Goal: Task Accomplishment & Management: Manage account settings

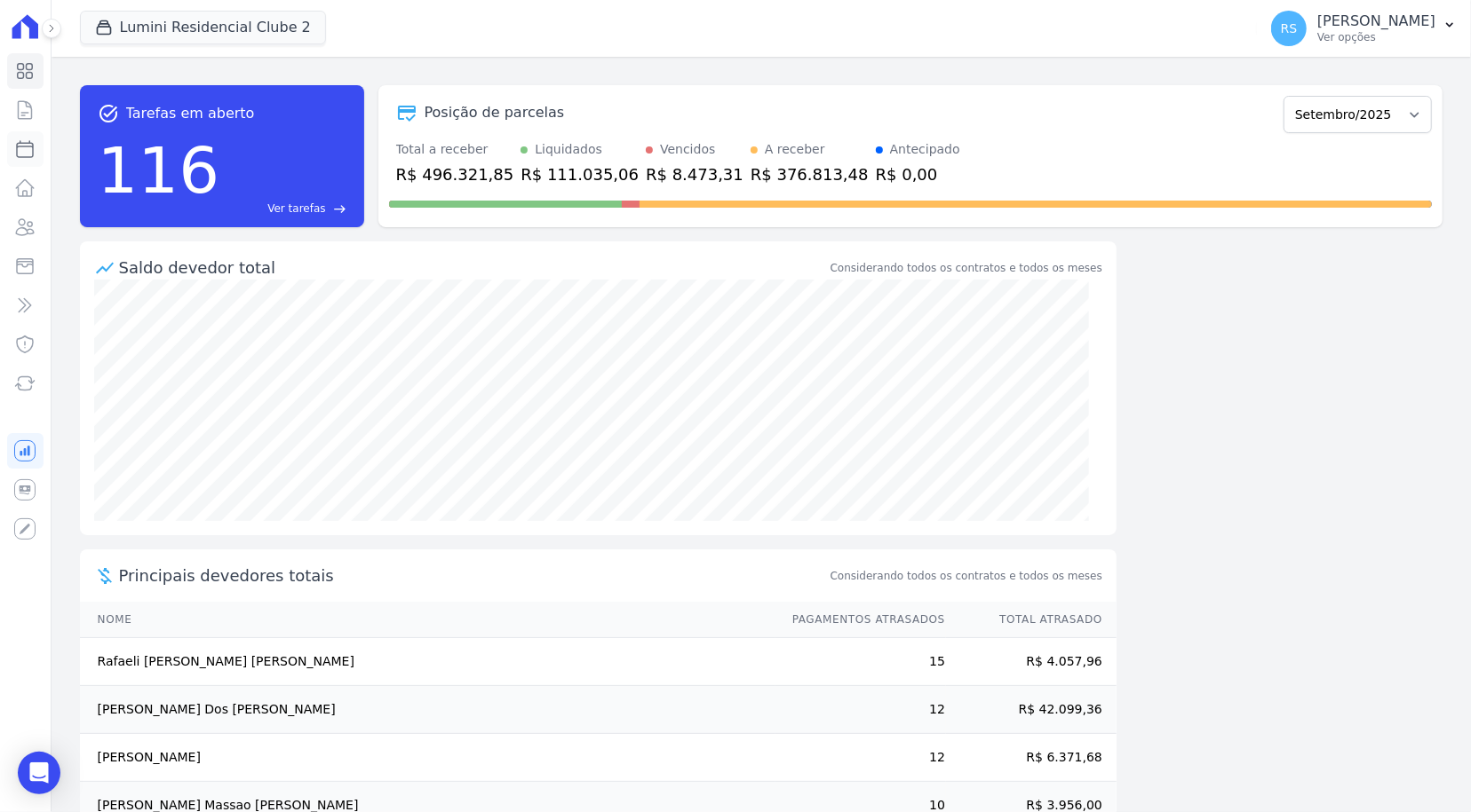
click at [20, 154] on icon at bounding box center [24, 149] width 21 height 21
select select
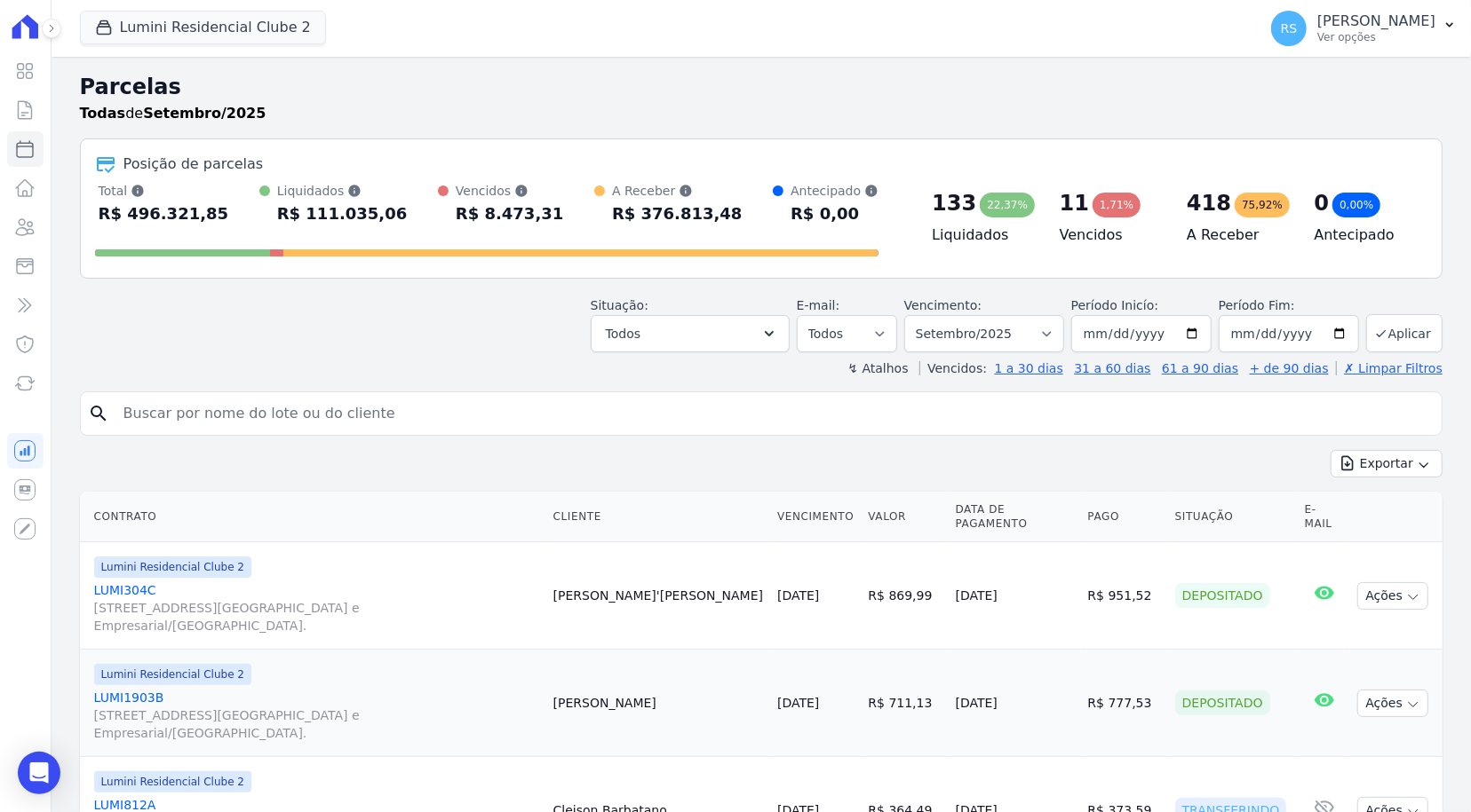
click at [208, 422] on input "search" at bounding box center [773, 414] width 1321 height 36
type input "meire"
click at [208, 422] on input "meire" at bounding box center [773, 414] width 1321 height 36
select select
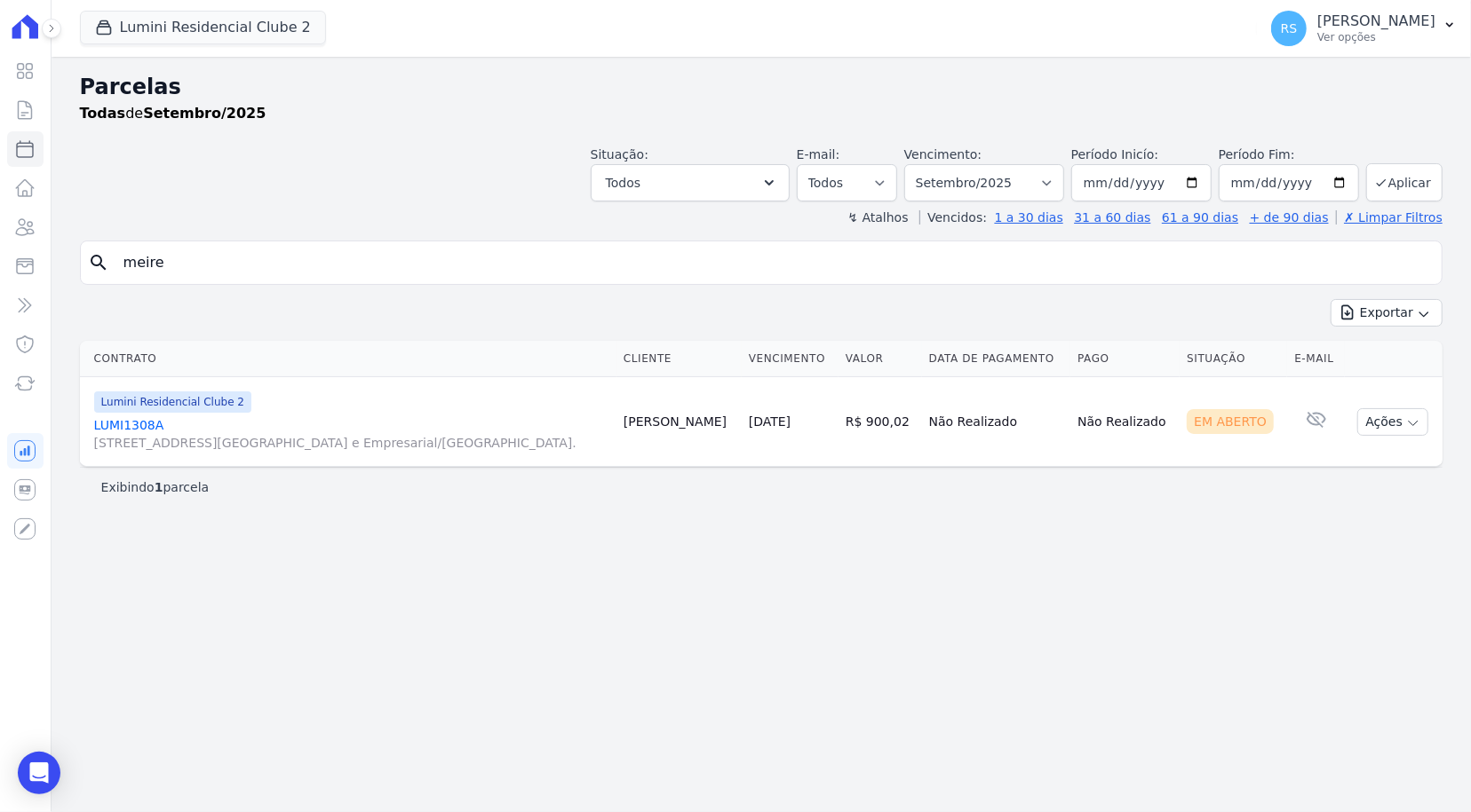
click at [151, 426] on link "LUMI1308A [STREET_ADDRESS][GEOGRAPHIC_DATA] e Empresarial/[GEOGRAPHIC_DATA]." at bounding box center [351, 434] width 515 height 36
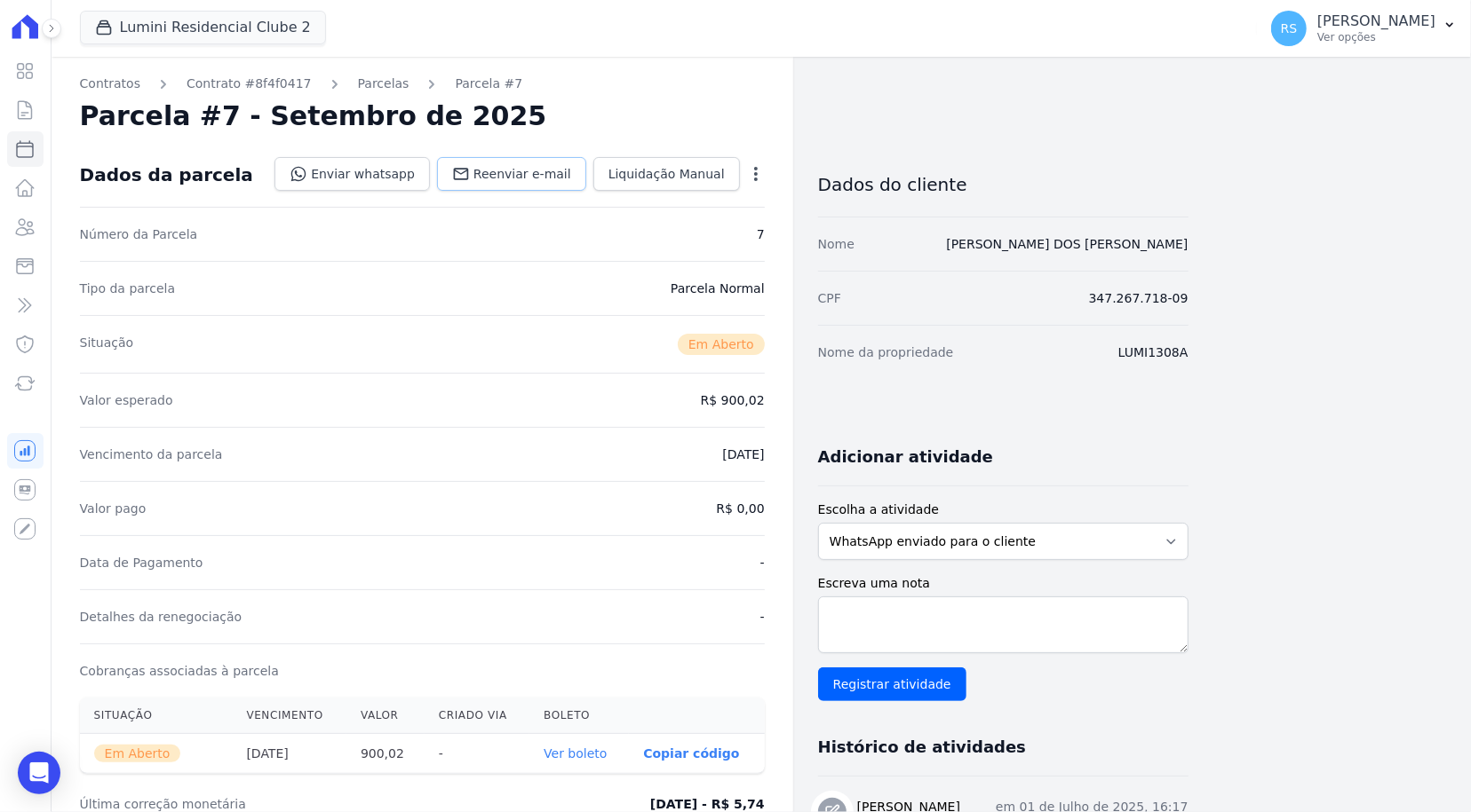
click at [522, 179] on span "Reenviar e-mail" at bounding box center [522, 175] width 98 height 18
click at [530, 173] on span "Reenviar e-mail" at bounding box center [522, 175] width 98 height 18
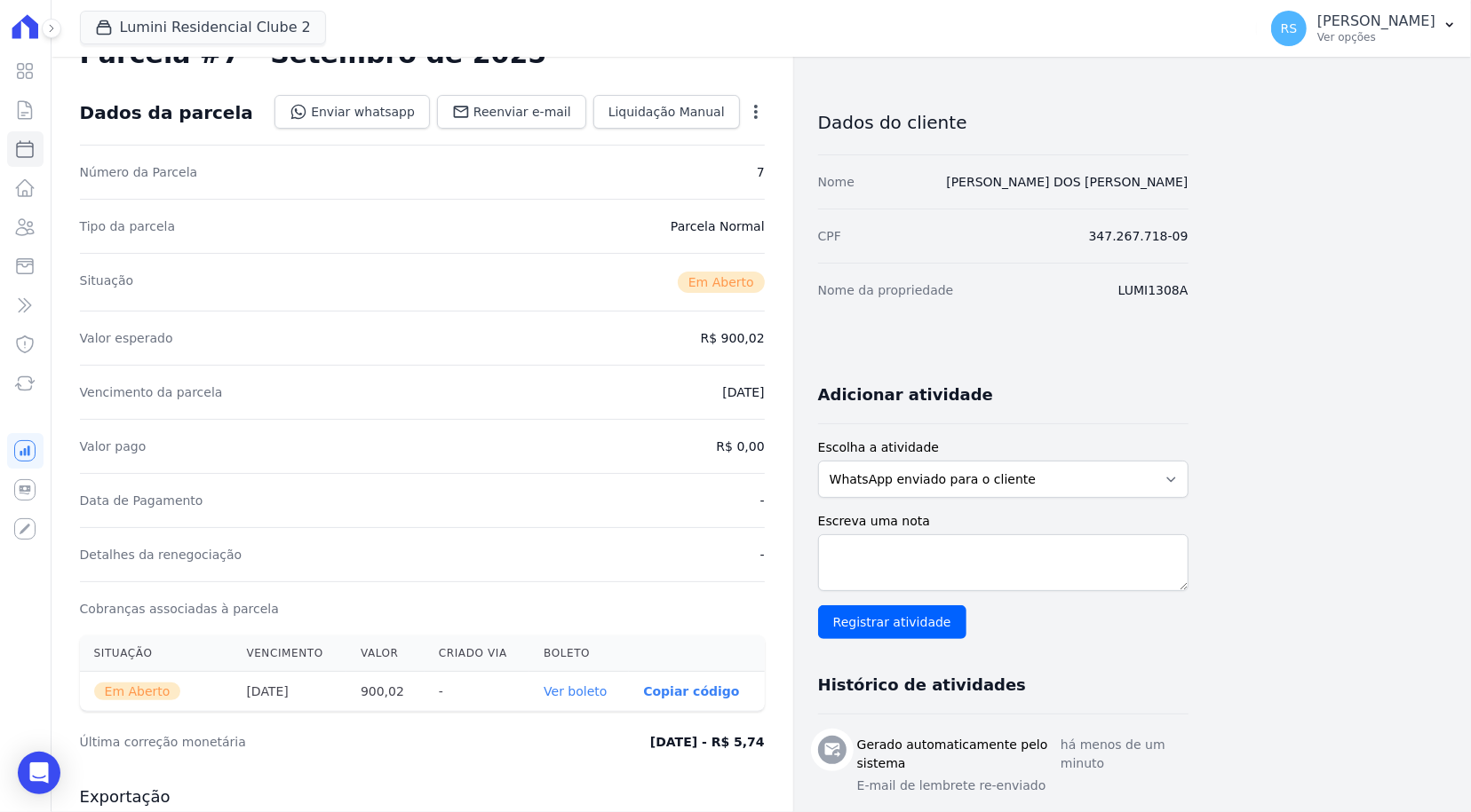
scroll to position [48, 0]
